Goal: Book appointment/travel/reservation

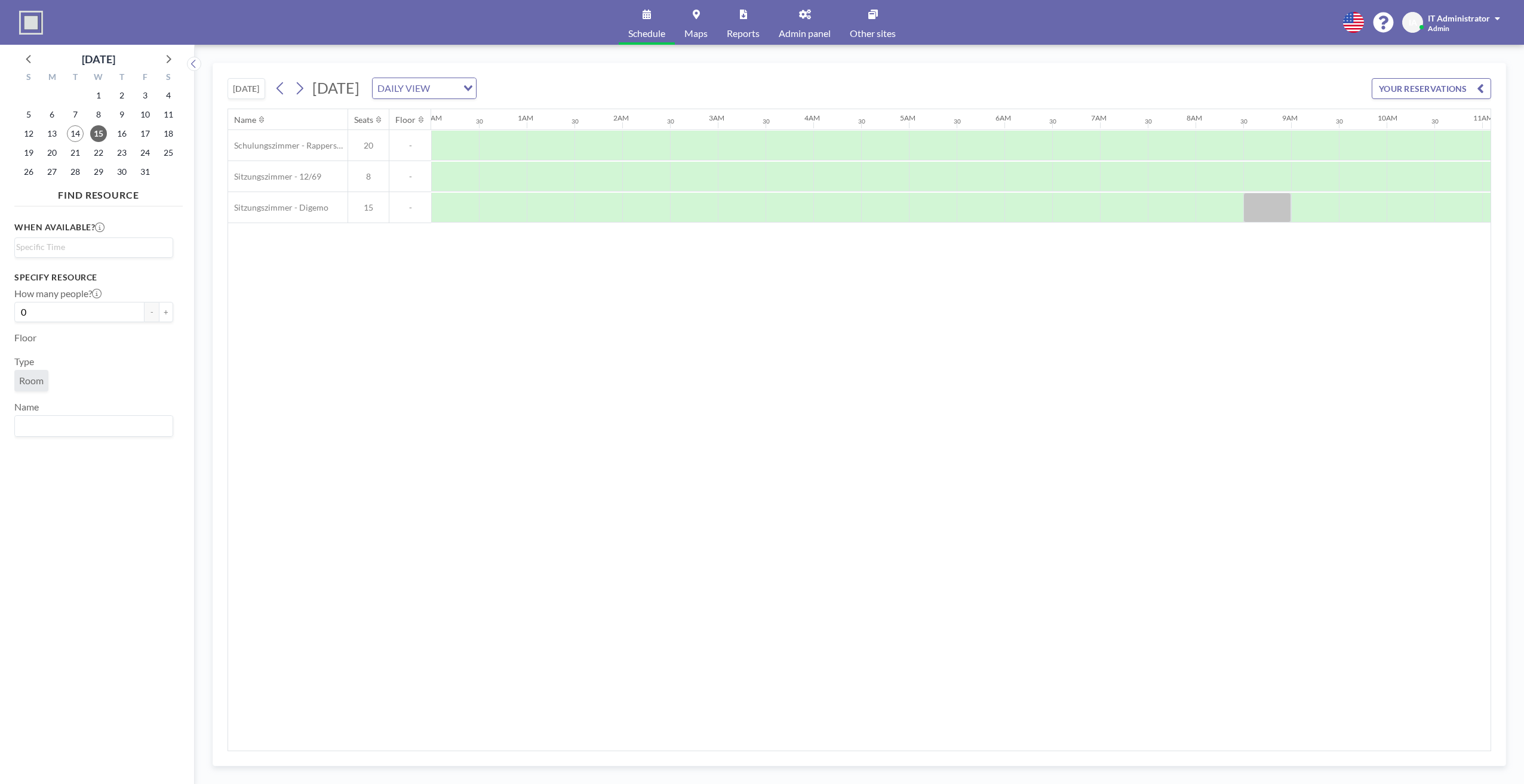
scroll to position [0, 765]
click at [986, 544] on div "Name Seats Floor 12AM 30 1AM 30 2AM 30 3AM 30 4AM 30 5AM 30 6AM 30 7AM 30 8AM 3…" at bounding box center [859, 430] width 1263 height 642
click at [391, 599] on div "Name Seats Floor 12AM 30 1AM 30 2AM 30 3AM 30 4AM 30 5AM 30 6AM 30 7AM 30 8AM 3…" at bounding box center [859, 430] width 1263 height 642
click at [1451, 435] on div "Name Seats Floor 12AM 30 1AM 30 2AM 30 3AM 30 4AM 30 5AM 30 6AM 30 7AM 30 8AM 3…" at bounding box center [859, 430] width 1263 height 642
click at [416, 286] on div "Name Seats Floor 12AM 30 1AM 30 2AM 30 3AM 30 4AM 30 5AM 30 6AM 30 7AM 30 8AM 3…" at bounding box center [859, 430] width 1263 height 642
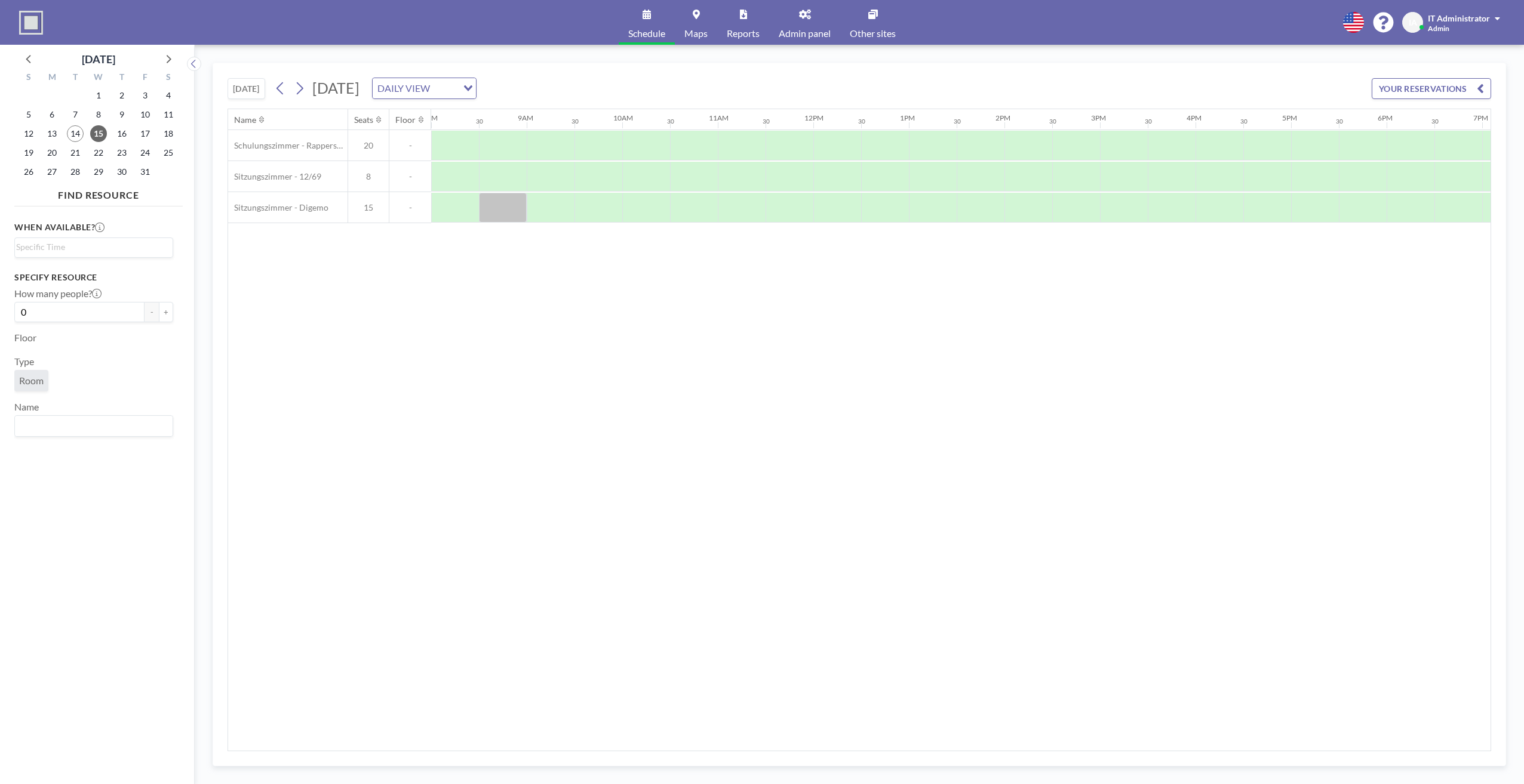
click at [1440, 680] on div "Name Seats Floor 12AM 30 1AM 30 2AM 30 3AM 30 4AM 30 5AM 30 6AM 30 7AM 30 8AM 3…" at bounding box center [859, 430] width 1263 height 642
click at [1521, 755] on div "[DATE] [DATE] DAILY VIEW Loading... YOUR RESERVATIONS Name Seats Floor 12AM 30 …" at bounding box center [859, 414] width 1329 height 739
click at [1410, 389] on div "Name Seats Floor 12AM 30 1AM 30 2AM 30 3AM 30 4AM 30 5AM 30 6AM 30 7AM 30 8AM 3…" at bounding box center [859, 430] width 1263 height 642
click at [1468, 384] on div "Name Seats Floor 12AM 30 1AM 30 2AM 30 3AM 30 4AM 30 5AM 30 6AM 30 7AM 30 8AM 3…" at bounding box center [859, 430] width 1263 height 642
click at [69, 656] on div "When available? Loading... Specify resource How many people? 0 - + Floor Type R…" at bounding box center [98, 486] width 168 height 549
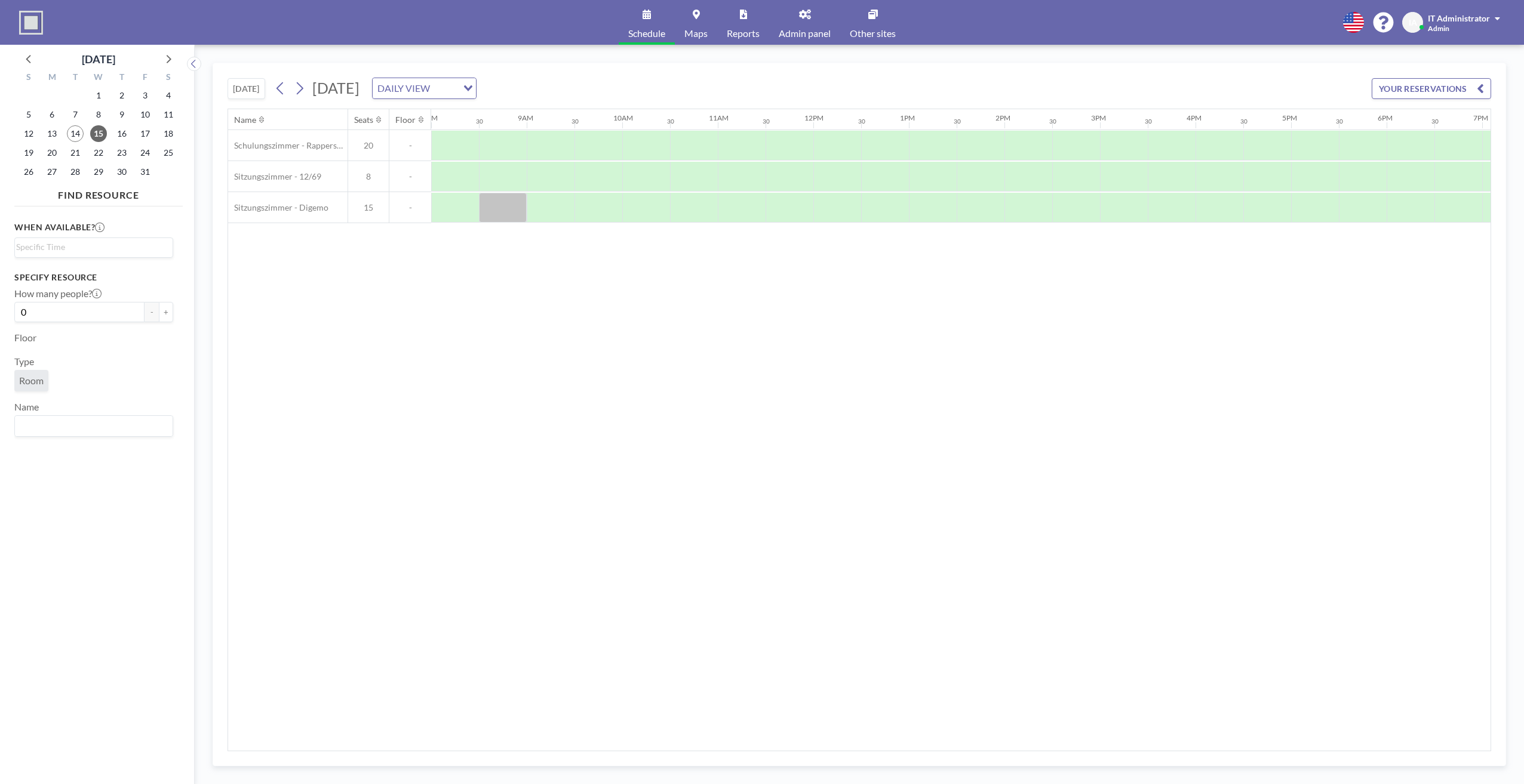
drag, startPoint x: 375, startPoint y: 666, endPoint x: 294, endPoint y: 763, distance: 126.4
click at [375, 666] on div "Name Seats Floor 12AM 30 1AM 30 2AM 30 3AM 30 4AM 30 5AM 30 6AM 30 7AM 30 8AM 3…" at bounding box center [859, 430] width 1263 height 642
drag, startPoint x: 369, startPoint y: 659, endPoint x: 372, endPoint y: 654, distance: 5.8
click at [369, 659] on div "Name Seats Floor 12AM 30 1AM 30 2AM 30 3AM 30 4AM 30 5AM 30 6AM 30 7AM 30 8AM 3…" at bounding box center [859, 430] width 1263 height 642
click at [379, 642] on div "Name Seats Floor 12AM 30 1AM 30 2AM 30 3AM 30 4AM 30 5AM 30 6AM 30 7AM 30 8AM 3…" at bounding box center [859, 430] width 1263 height 642
